Goal: Find specific page/section: Find specific page/section

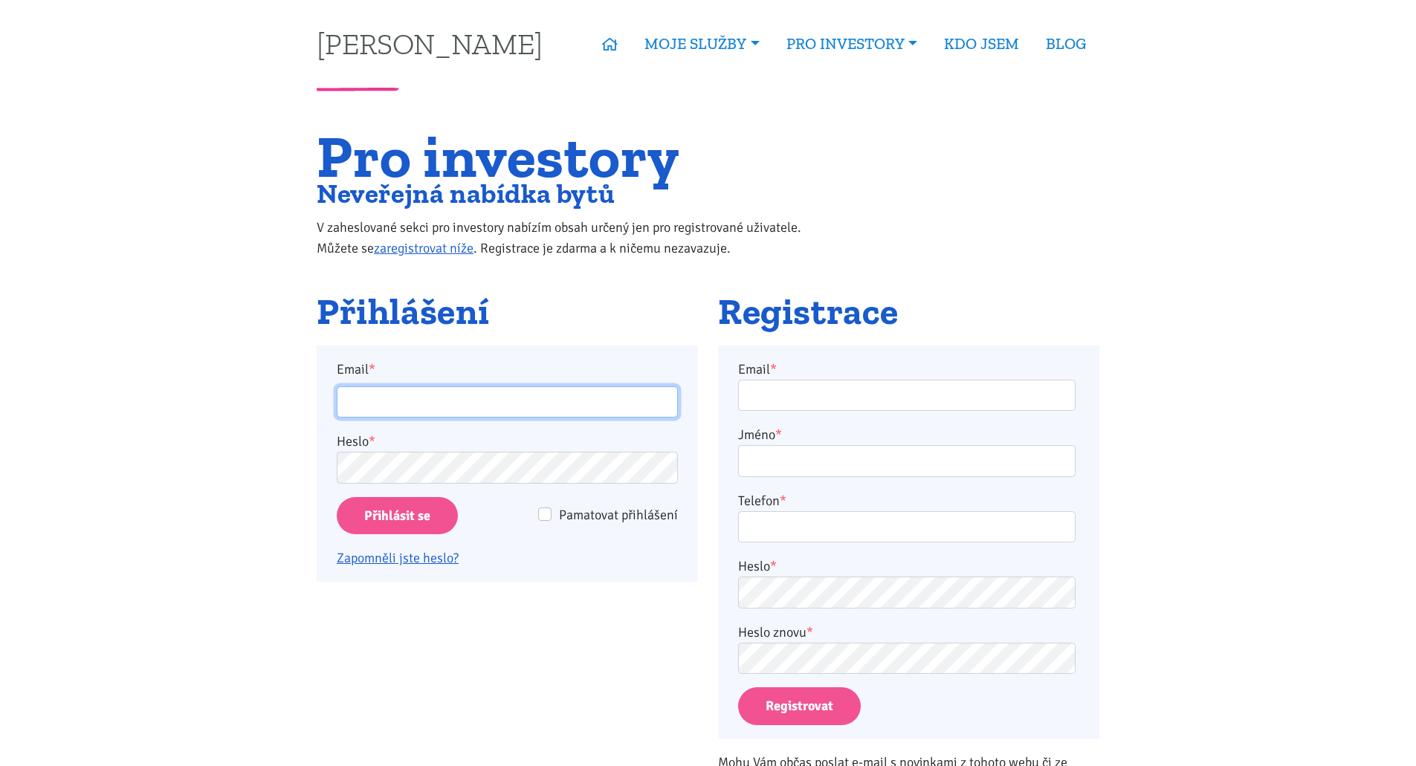
click at [456, 415] on input "Email *" at bounding box center [507, 403] width 341 height 32
type input "[EMAIL_ADDRESS][DOMAIN_NAME]"
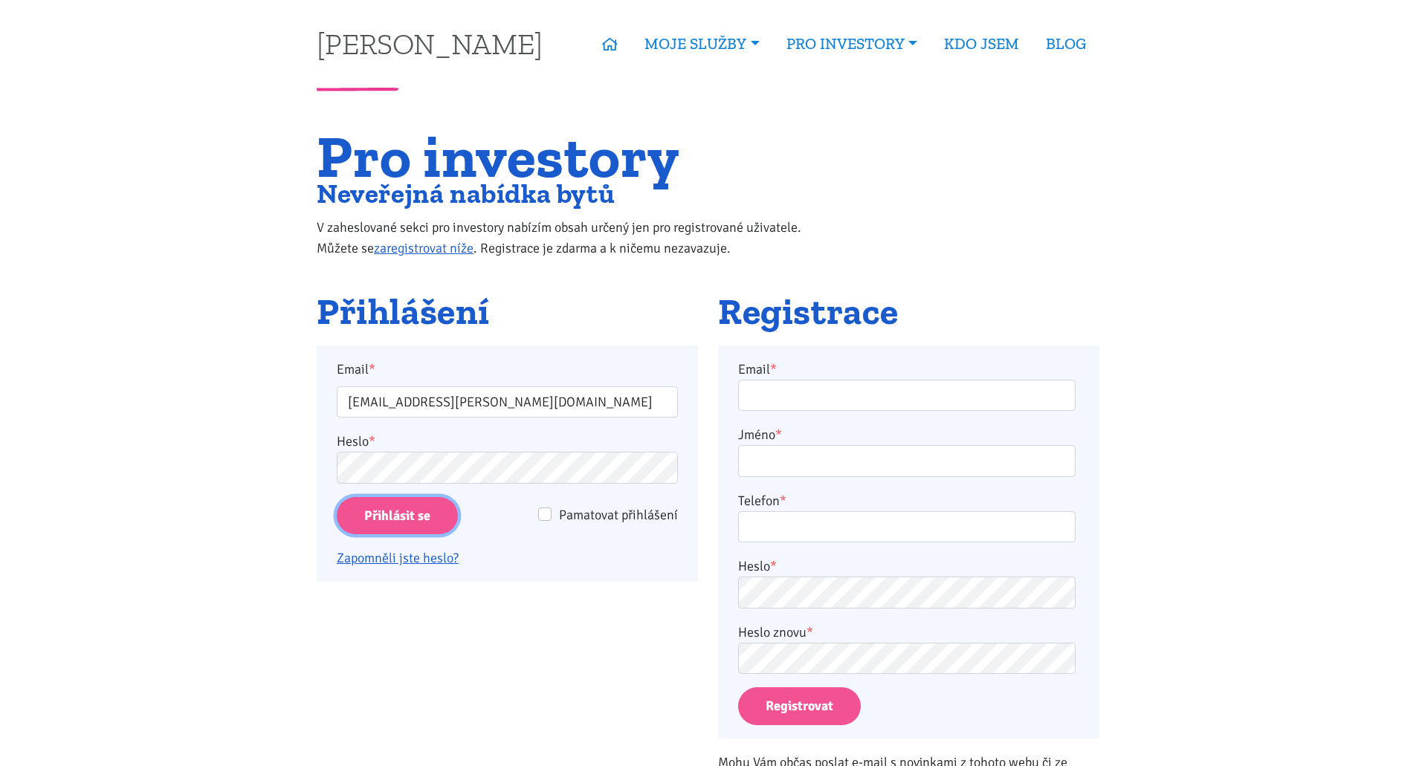
click at [375, 505] on input "Přihlásit se" at bounding box center [397, 516] width 121 height 38
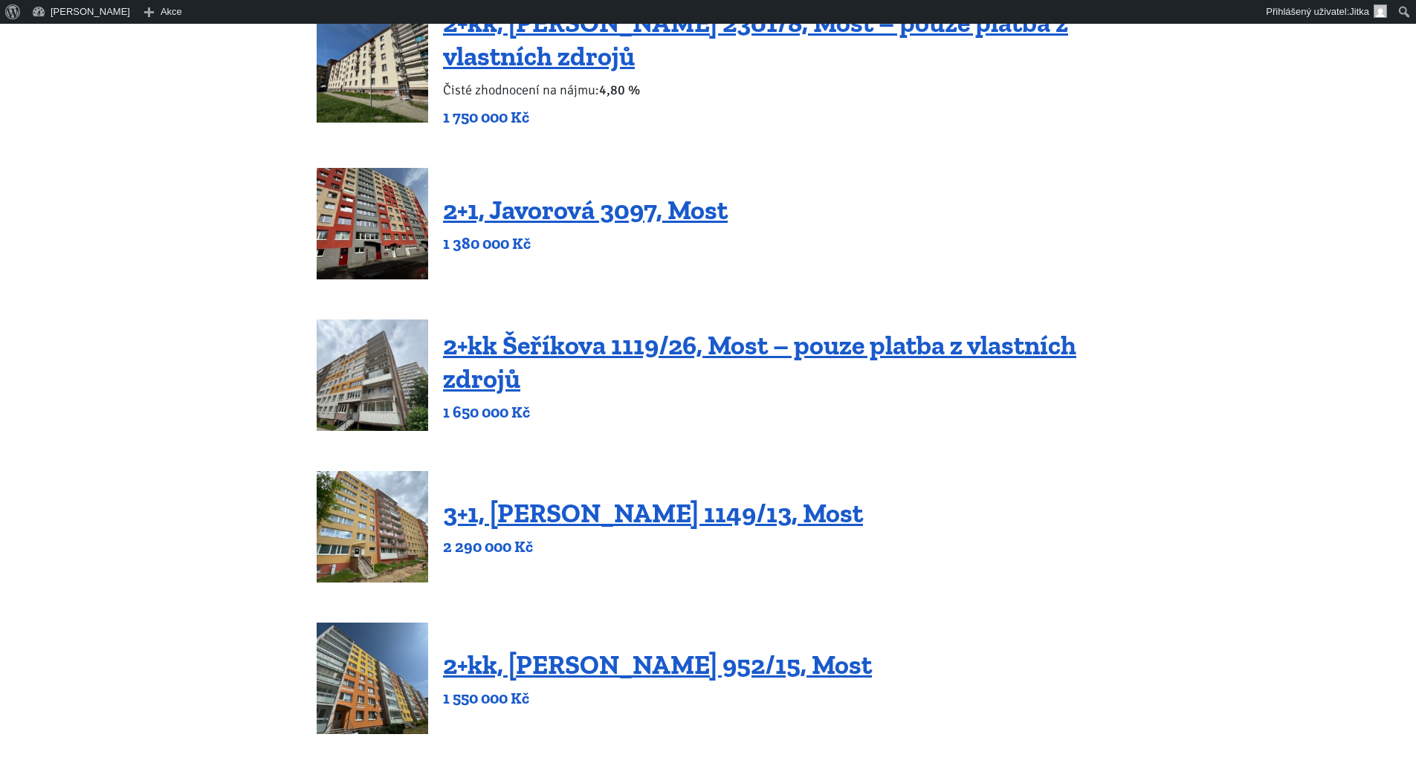
scroll to position [372, 0]
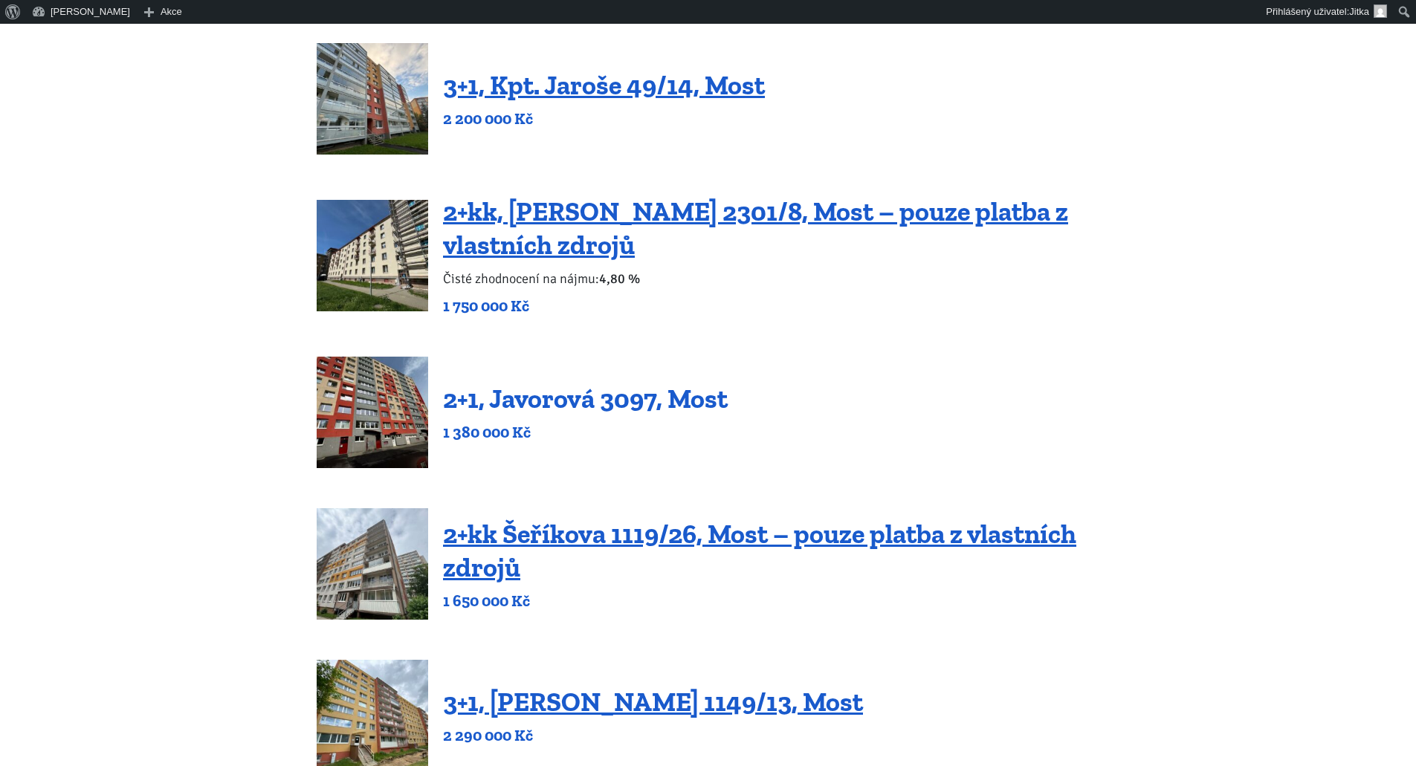
click at [539, 396] on link "2+1, Javorová 3097, Most" at bounding box center [585, 399] width 285 height 32
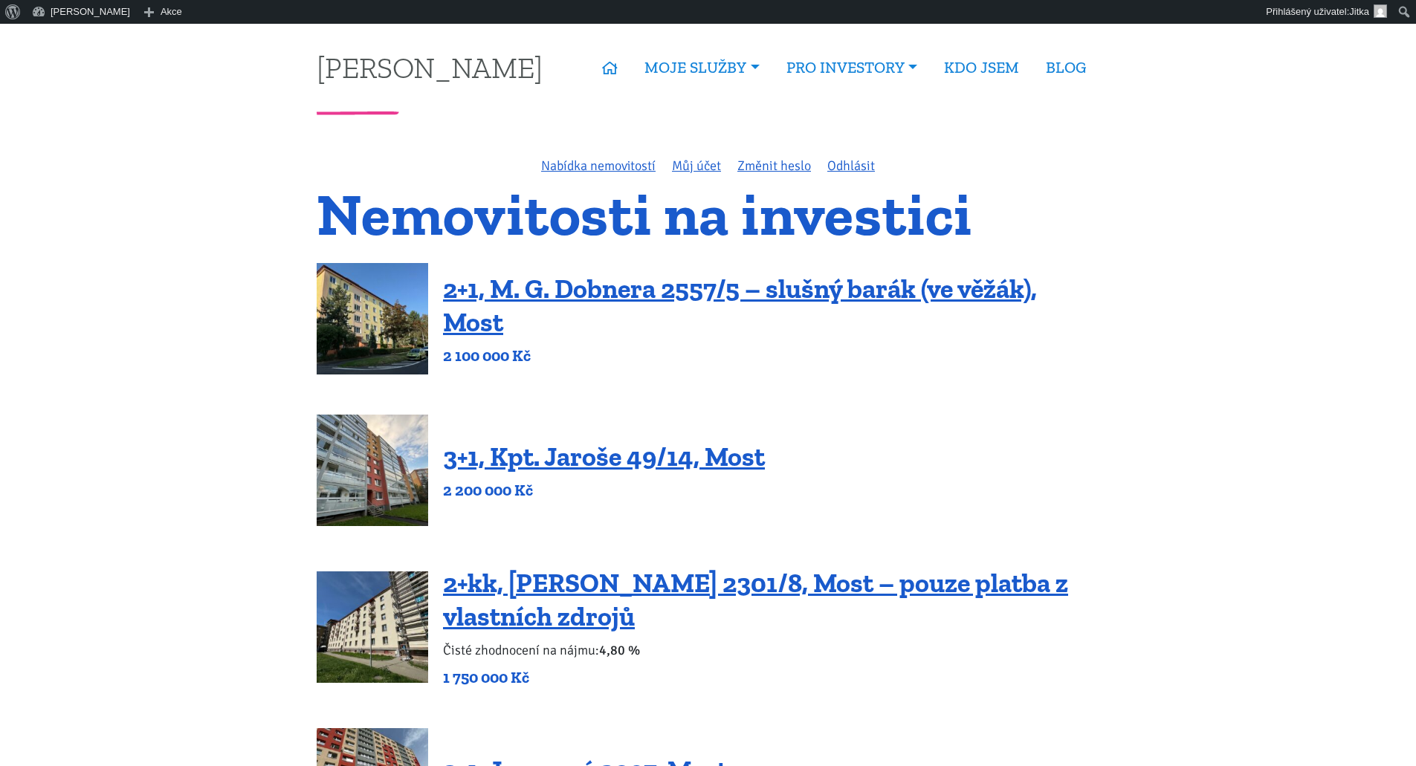
scroll to position [372, 0]
